Goal: Task Accomplishment & Management: Use online tool/utility

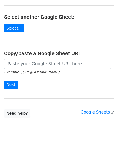
scroll to position [54, 0]
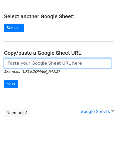
click at [23, 66] on input "url" at bounding box center [57, 63] width 107 height 10
paste input "[URL][DOMAIN_NAME]"
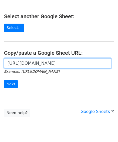
scroll to position [0, 116]
type input "[URL][DOMAIN_NAME]"
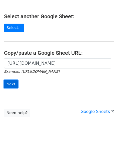
click at [13, 82] on input "Next" at bounding box center [11, 84] width 14 height 8
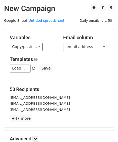
scroll to position [66, 0]
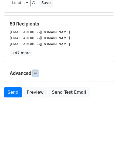
click at [35, 75] on link at bounding box center [35, 74] width 6 height 6
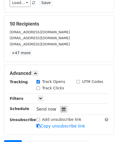
click at [60, 106] on div at bounding box center [63, 109] width 7 height 7
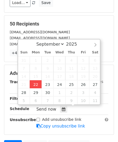
type input "2025-09-22 12:00"
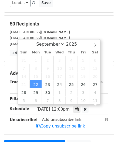
scroll to position [0, 0]
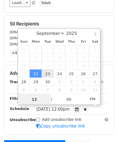
paste input "Hour"
type input "2"
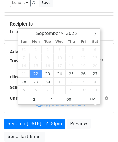
type input "2025-09-22 14:00"
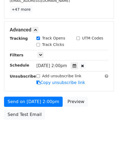
scroll to position [131, 0]
